Goal: Find specific page/section: Find specific page/section

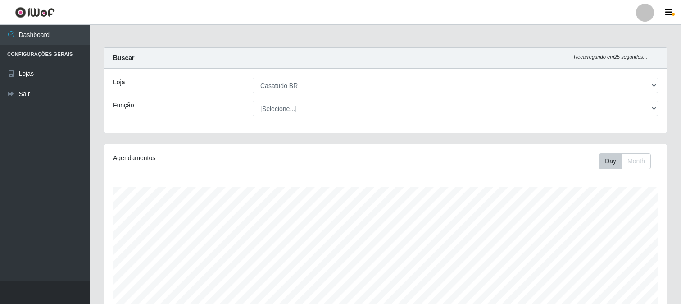
select select "197"
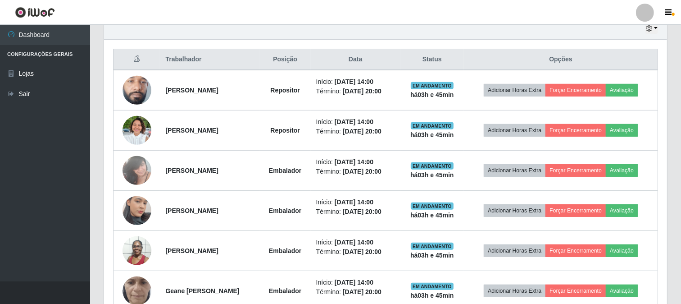
scroll to position [375, 0]
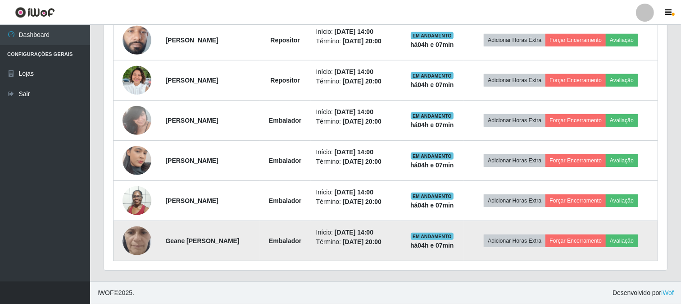
click at [138, 246] on img at bounding box center [137, 241] width 29 height 64
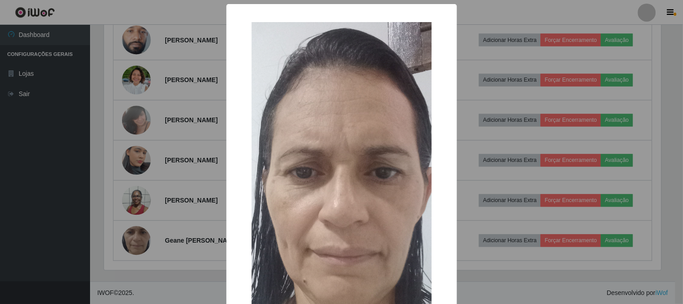
drag, startPoint x: 556, startPoint y: 114, endPoint x: 255, endPoint y: 155, distance: 303.7
click at [536, 120] on div "× OK Cancel" at bounding box center [341, 152] width 683 height 304
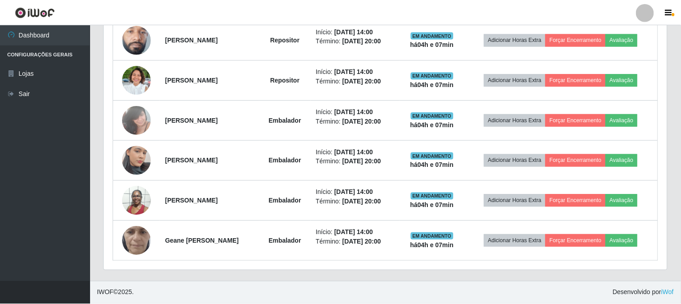
scroll to position [187, 563]
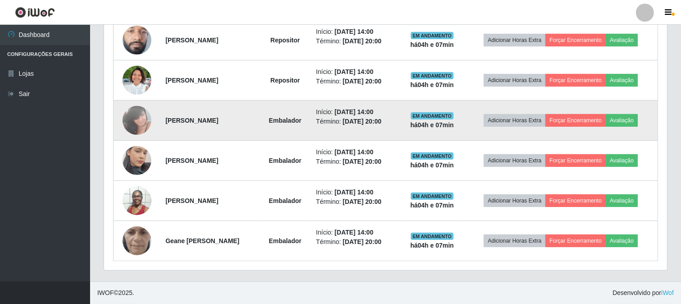
click at [128, 116] on img at bounding box center [137, 120] width 29 height 38
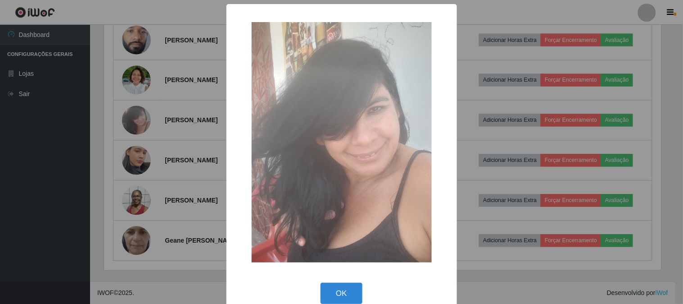
click at [74, 155] on div "× OK Cancel" at bounding box center [341, 152] width 683 height 304
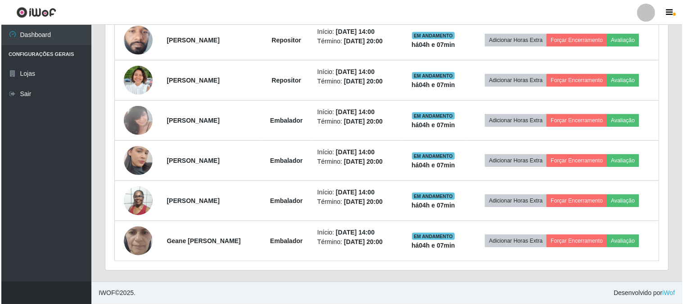
scroll to position [187, 563]
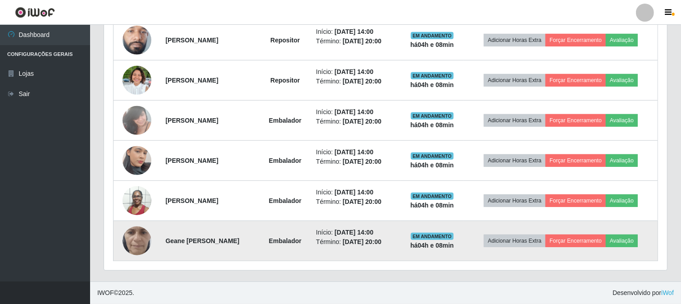
click at [146, 238] on img at bounding box center [137, 241] width 29 height 64
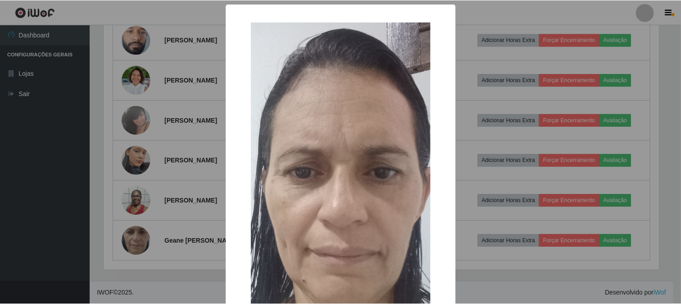
scroll to position [100, 0]
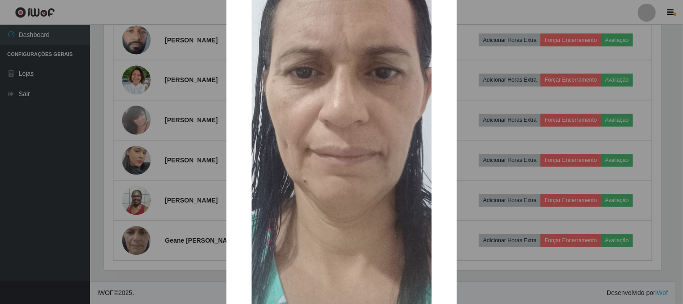
click at [529, 71] on div "× OK Cancel" at bounding box center [341, 152] width 683 height 304
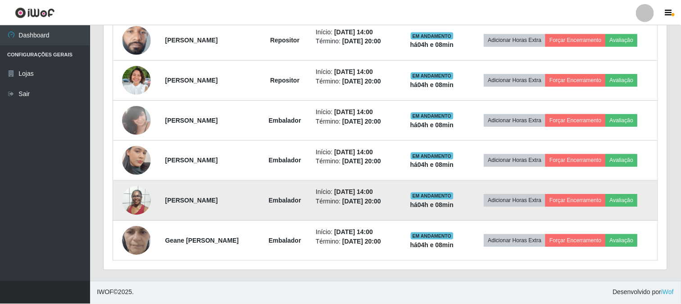
scroll to position [187, 563]
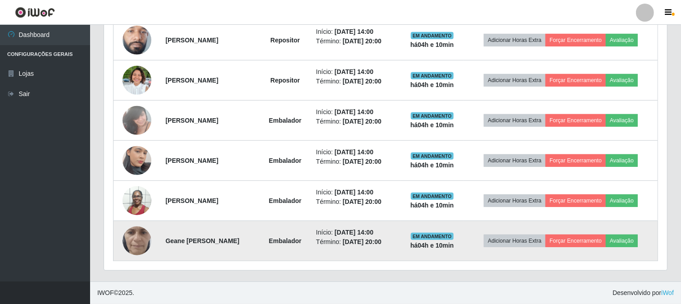
click at [141, 236] on img at bounding box center [137, 241] width 29 height 64
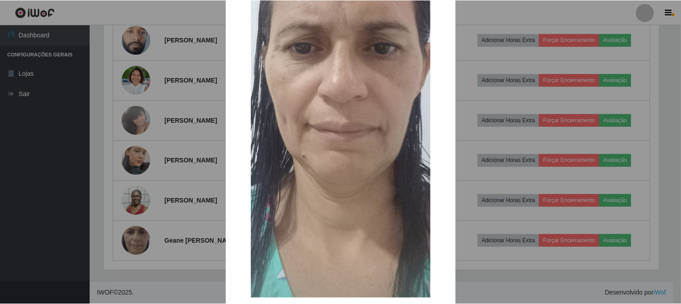
scroll to position [175, 0]
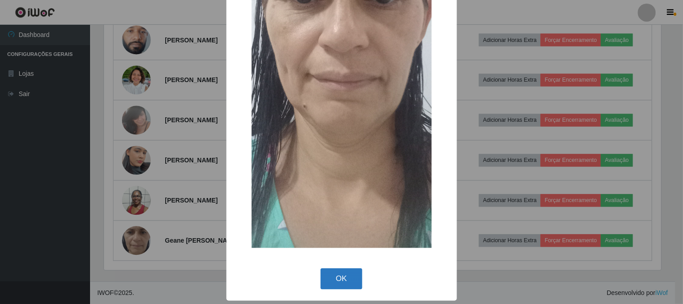
click at [339, 273] on button "OK" at bounding box center [342, 278] width 42 height 21
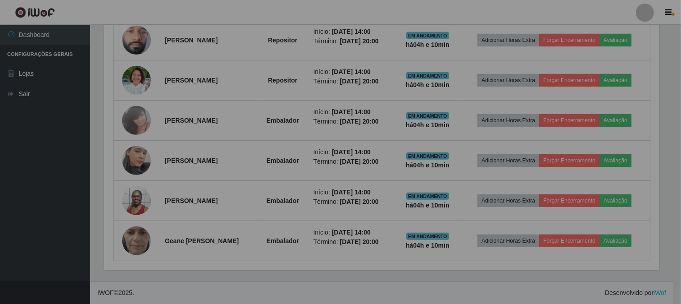
scroll to position [187, 563]
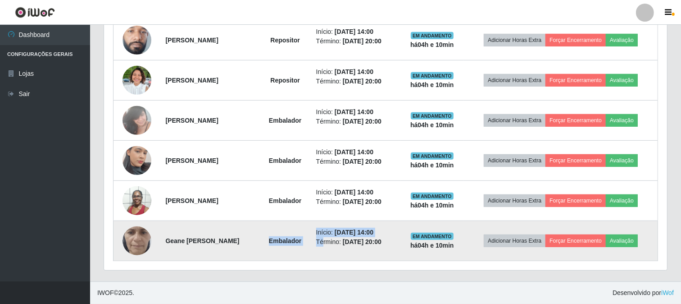
drag, startPoint x: 272, startPoint y: 241, endPoint x: 321, endPoint y: 246, distance: 49.4
click at [322, 246] on tr "[PERSON_NAME] Início: [DATE] 14:00 Término: [DATE] 20:00 EM ANDAMENTO há 04 h e…" at bounding box center [386, 241] width 545 height 40
click at [308, 246] on td "Embalador" at bounding box center [285, 241] width 51 height 40
drag, startPoint x: 272, startPoint y: 240, endPoint x: 304, endPoint y: 242, distance: 32.0
click at [301, 242] on strong "Embalador" at bounding box center [285, 240] width 32 height 7
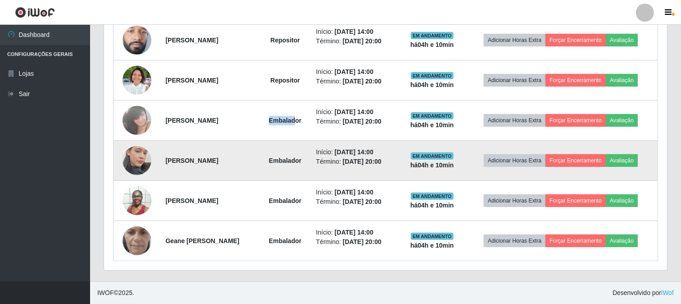
drag, startPoint x: 281, startPoint y: 122, endPoint x: 281, endPoint y: 148, distance: 26.1
click at [299, 123] on strong "Embalador" at bounding box center [285, 120] width 32 height 7
drag, startPoint x: 269, startPoint y: 159, endPoint x: 289, endPoint y: 179, distance: 28.0
click at [323, 165] on tr "[PERSON_NAME] Embalador Início: [DATE] 14:00 Término: [DATE] 20:00 EM ANDAMENTO…" at bounding box center [386, 161] width 545 height 40
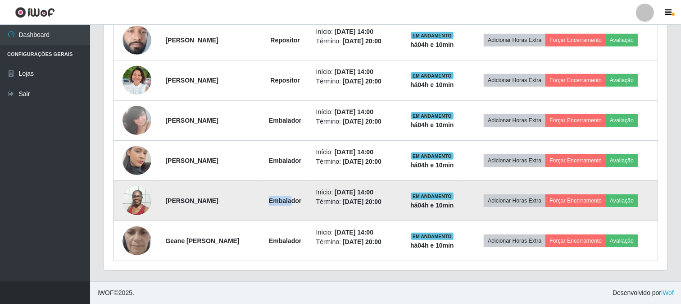
drag, startPoint x: 282, startPoint y: 197, endPoint x: 293, endPoint y: 202, distance: 12.6
click at [293, 202] on td "Embalador" at bounding box center [285, 201] width 51 height 40
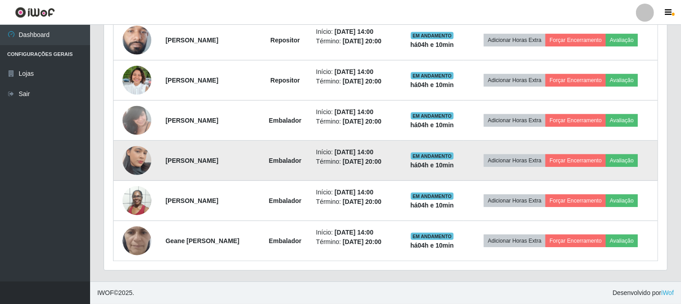
click at [287, 157] on strong "Embalador" at bounding box center [285, 160] width 32 height 7
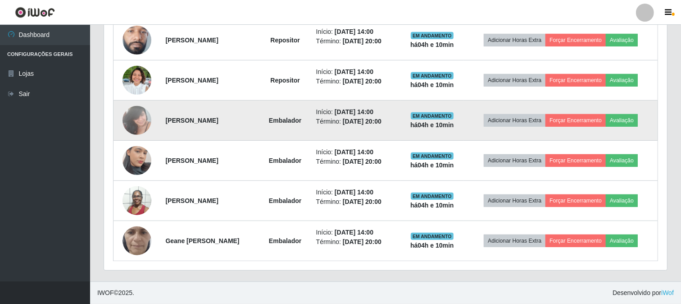
click at [286, 128] on td "Embalador" at bounding box center [285, 120] width 51 height 40
drag, startPoint x: 287, startPoint y: 115, endPoint x: 284, endPoint y: 140, distance: 24.9
click at [287, 124] on td "Embalador" at bounding box center [285, 120] width 51 height 40
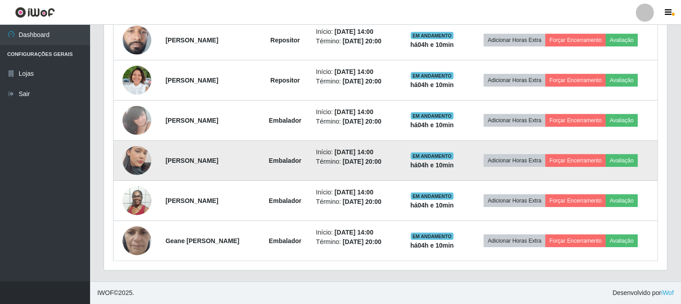
click at [280, 169] on td "Embalador" at bounding box center [285, 161] width 51 height 40
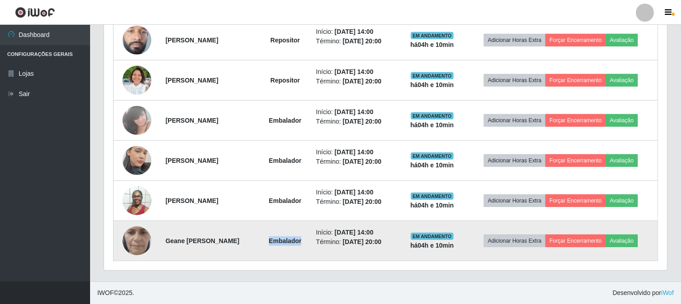
drag, startPoint x: 269, startPoint y: 241, endPoint x: 305, endPoint y: 244, distance: 36.1
click at [305, 244] on td "Embalador" at bounding box center [285, 241] width 51 height 40
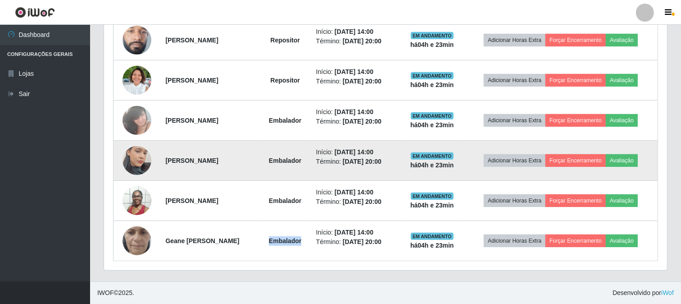
scroll to position [325, 0]
